Goal: Find specific page/section: Find specific page/section

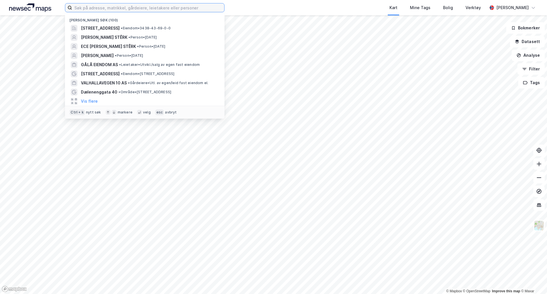
click at [142, 11] on input at bounding box center [148, 7] width 152 height 9
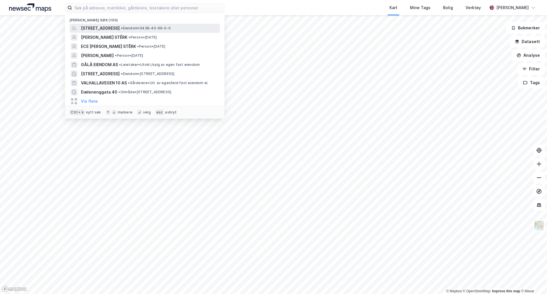
click at [116, 28] on span "Børkdalsvegen 199, 2646, GÅLÅ, SØR-FRON" at bounding box center [100, 28] width 39 height 7
